Goal: Information Seeking & Learning: Learn about a topic

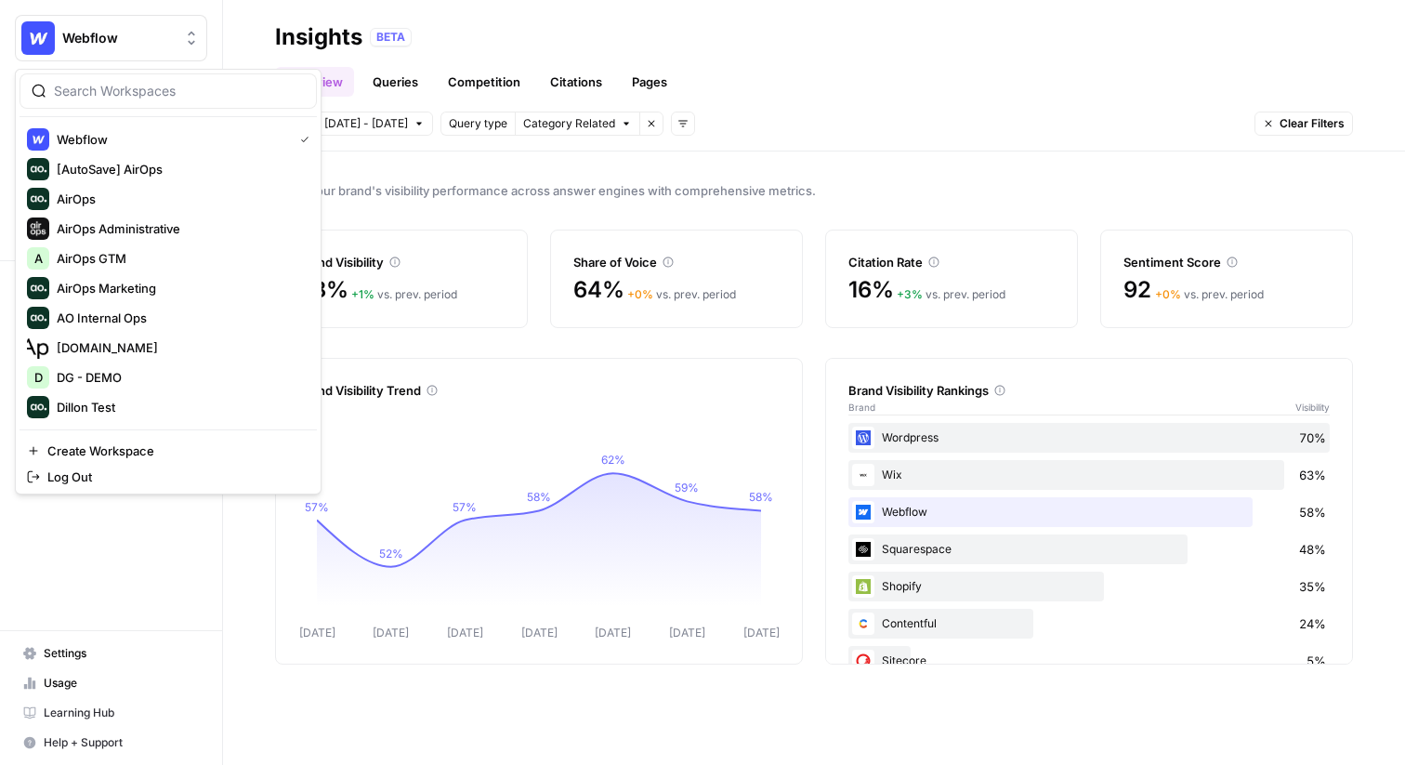
click at [562, 185] on span "Track your brand's visibility performance across answer engines with comprehens…" at bounding box center [814, 190] width 1078 height 19
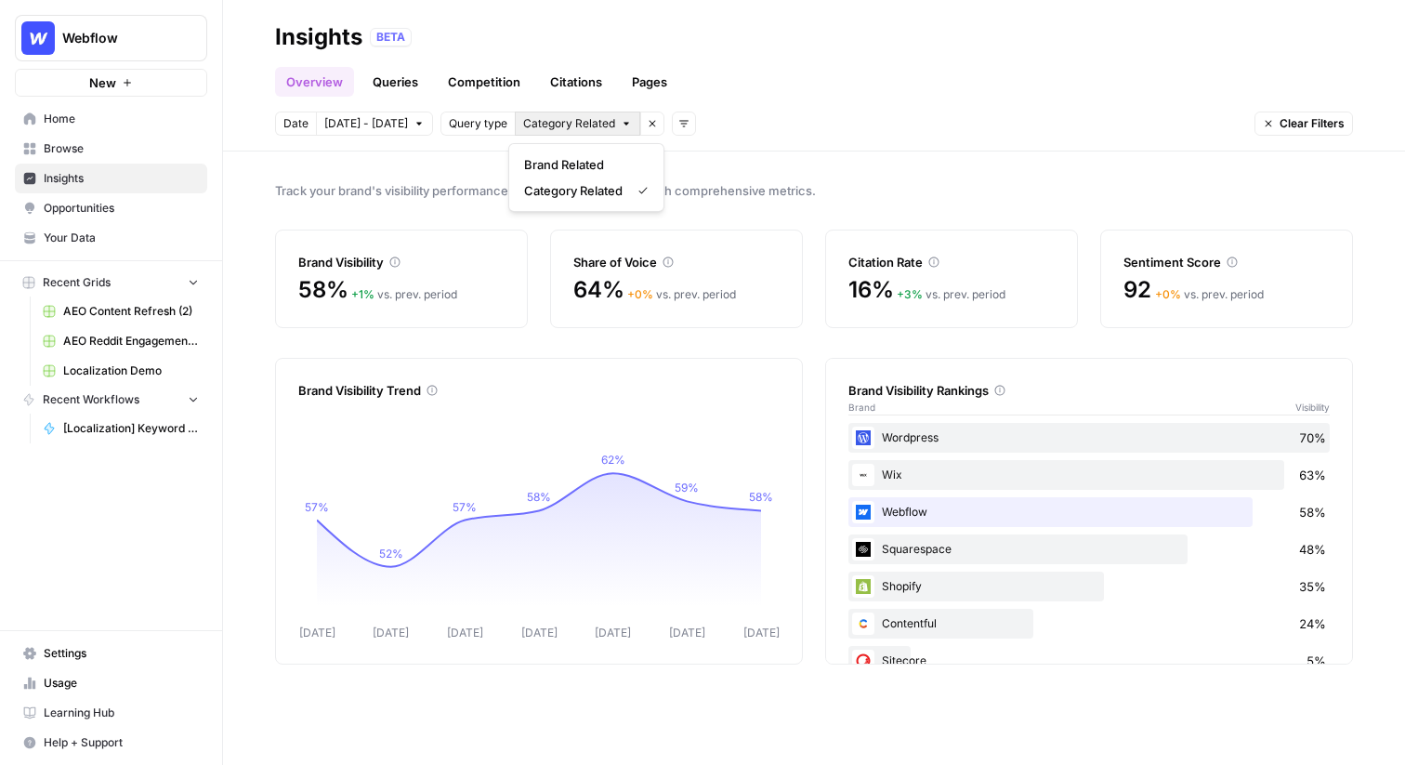
click at [557, 129] on span "Category Related" at bounding box center [569, 123] width 92 height 17
click at [386, 125] on span "[DATE] - [DATE]" at bounding box center [366, 123] width 84 height 17
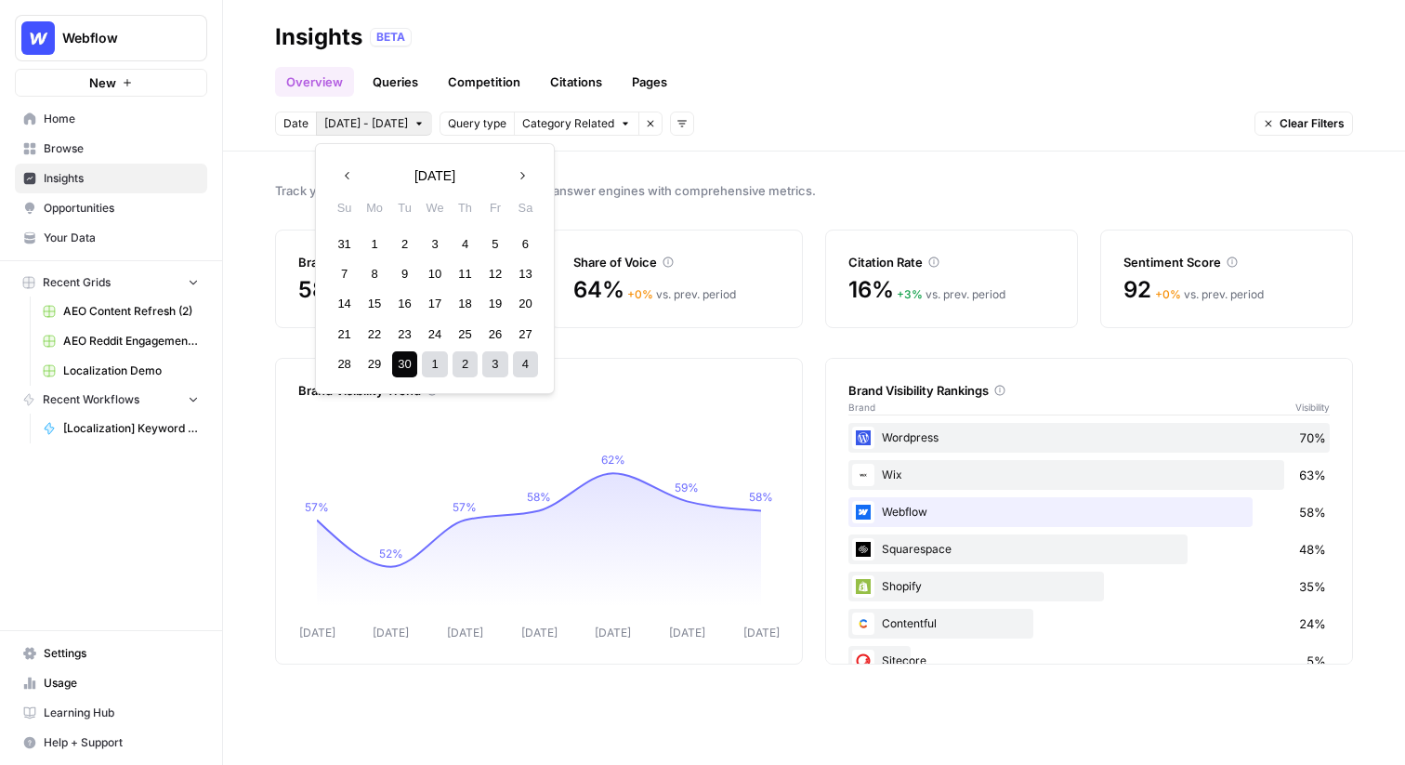
click at [601, 125] on span "Category Related" at bounding box center [568, 123] width 92 height 17
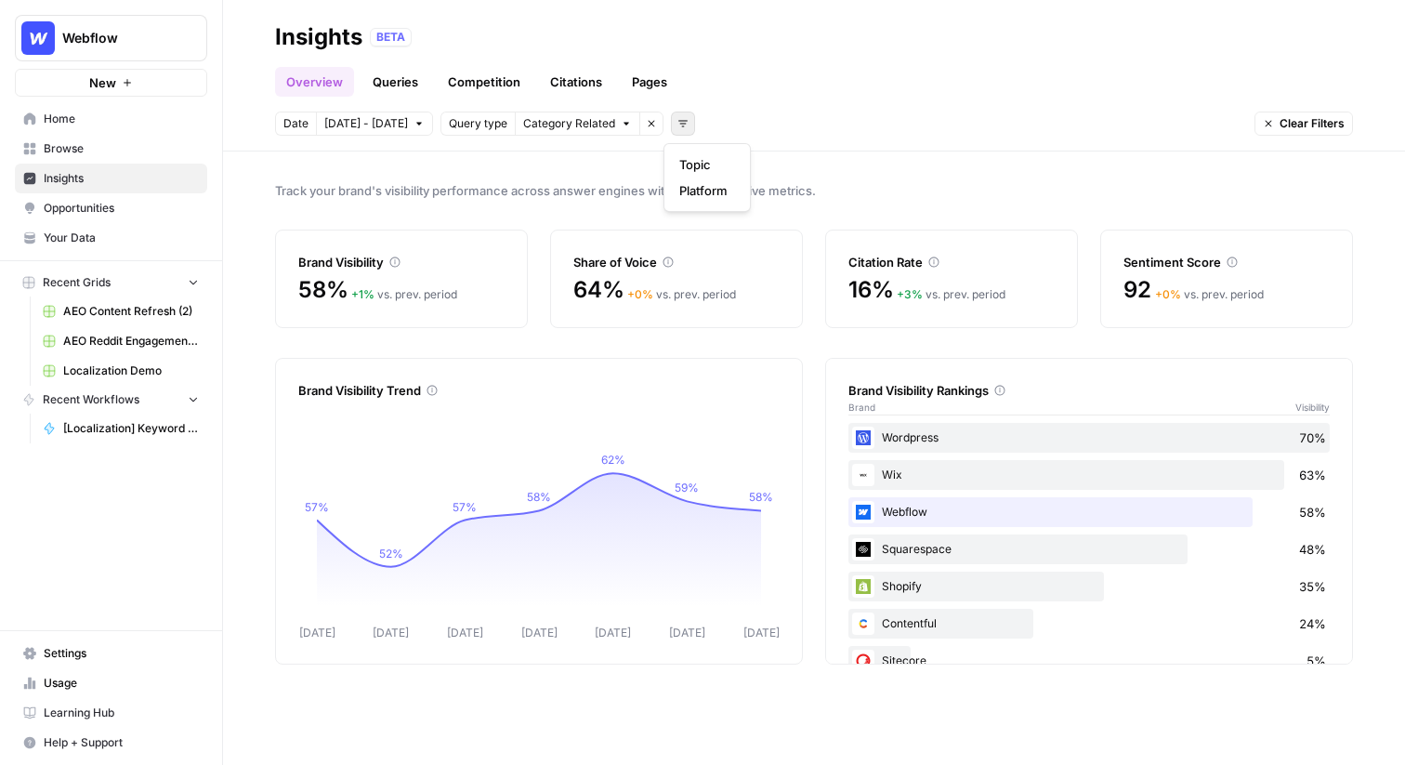
click at [684, 125] on button "Add filters" at bounding box center [683, 124] width 24 height 24
click at [477, 15] on header "Insights BETA Overview Queries Competition Citations Pages Date [DATE] - [DATE]…" at bounding box center [814, 75] width 1182 height 151
